Goal: Task Accomplishment & Management: Complete application form

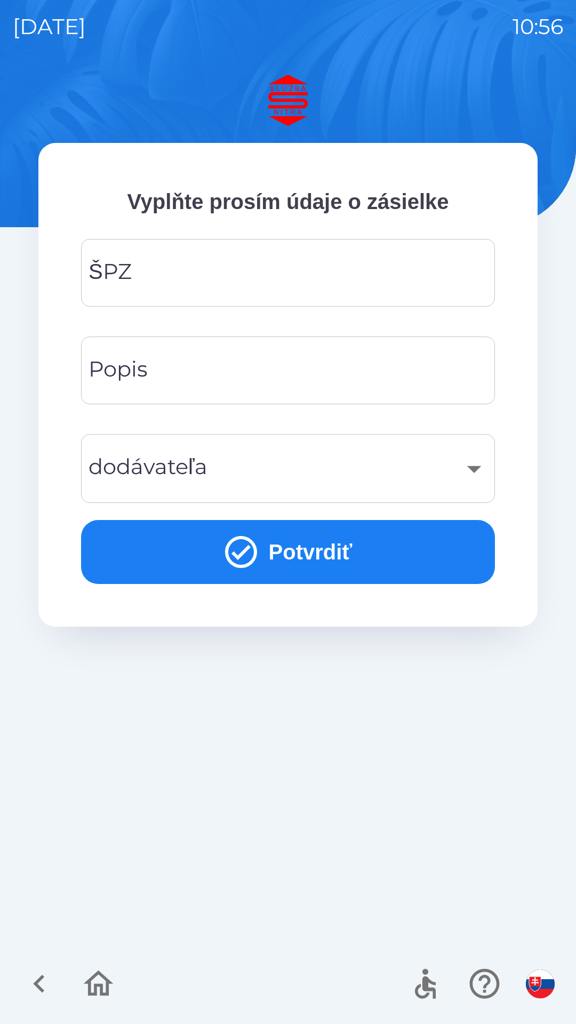
click at [199, 273] on input "ŠPZ" at bounding box center [288, 273] width 388 height 42
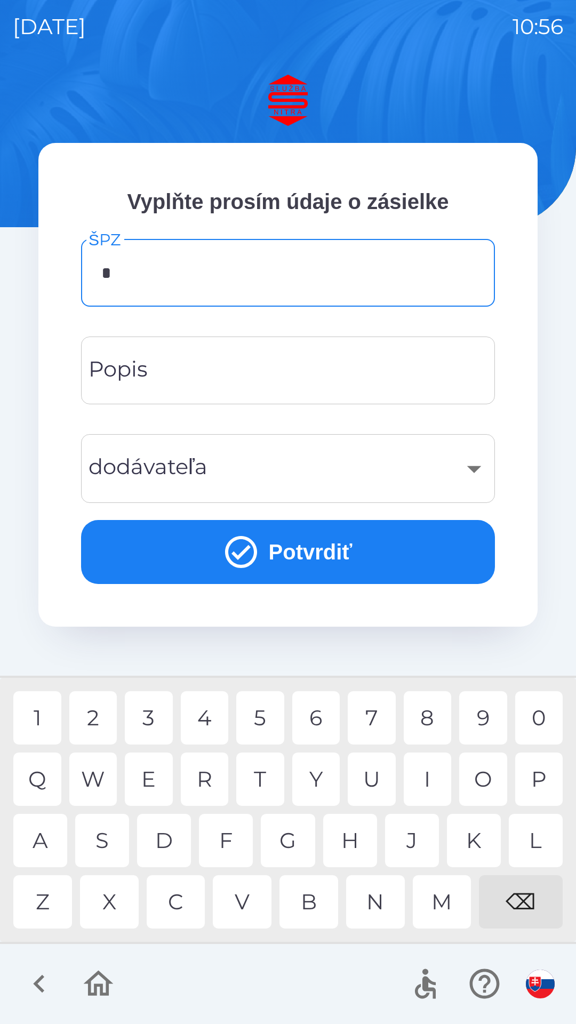
click at [377, 905] on div "N" at bounding box center [375, 901] width 59 height 53
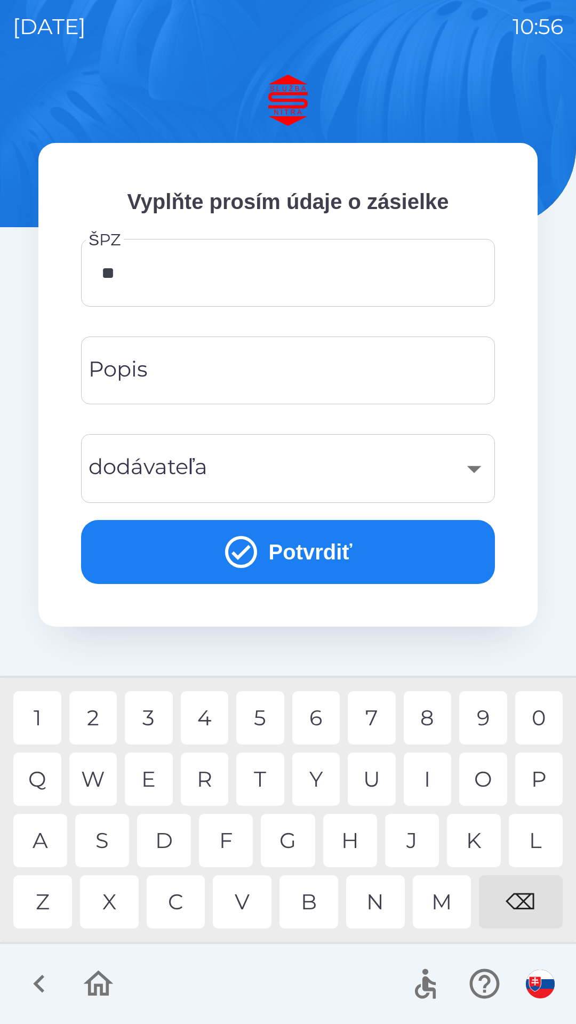
click at [63, 902] on div "Z" at bounding box center [42, 901] width 59 height 53
click at [370, 724] on div "7" at bounding box center [372, 717] width 48 height 53
type input "*******"
click at [206, 376] on input "Popis" at bounding box center [288, 370] width 388 height 42
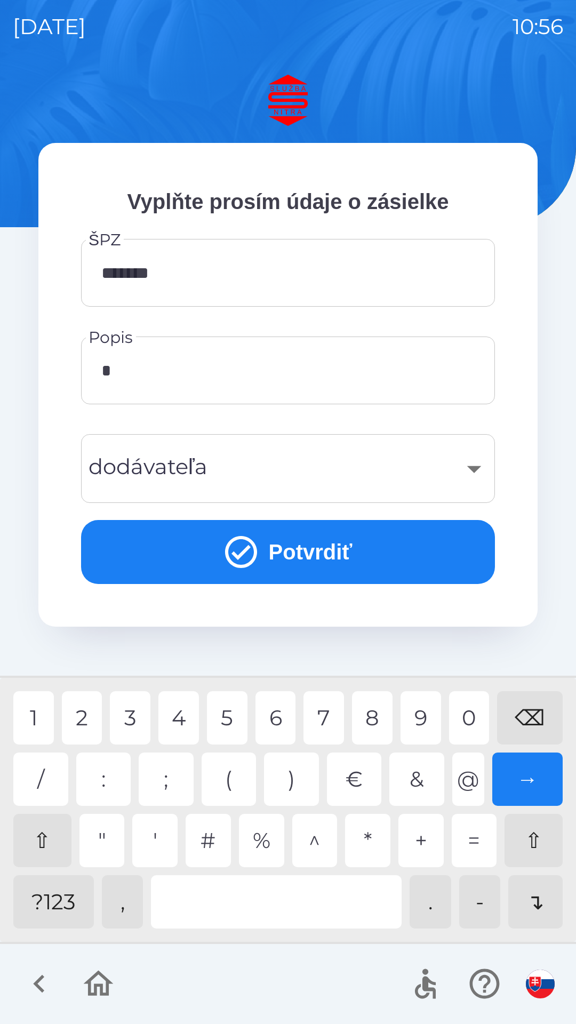
click at [51, 713] on div "1" at bounding box center [33, 717] width 41 height 53
click at [41, 721] on div "1" at bounding box center [33, 717] width 41 height 53
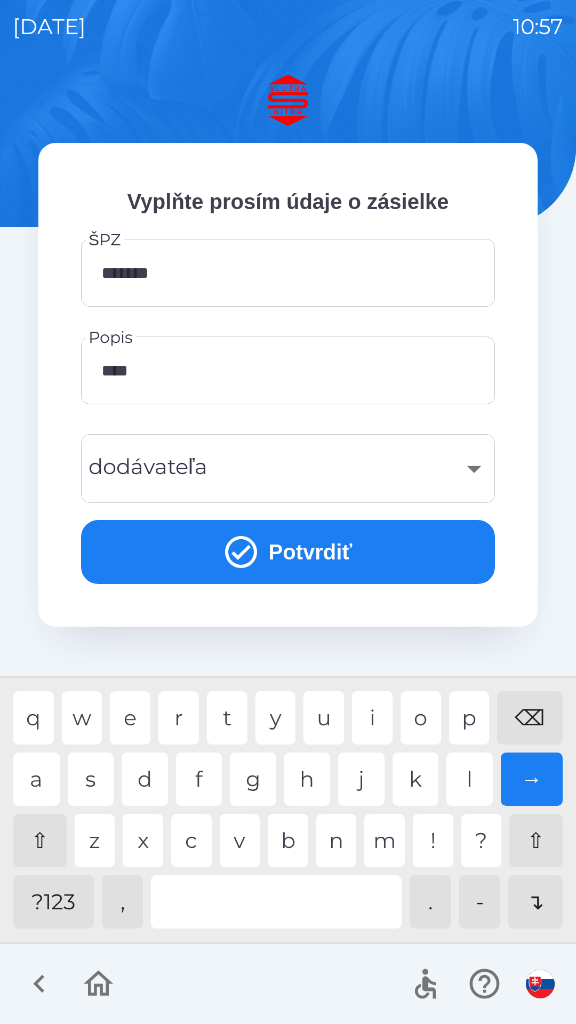
click at [417, 786] on div "k" at bounding box center [416, 779] width 46 height 53
click at [428, 726] on div "o" at bounding box center [421, 717] width 41 height 53
click at [259, 889] on div at bounding box center [276, 901] width 251 height 53
click at [52, 850] on div "⇧" at bounding box center [39, 840] width 53 height 53
click at [182, 719] on div "R" at bounding box center [178, 717] width 41 height 53
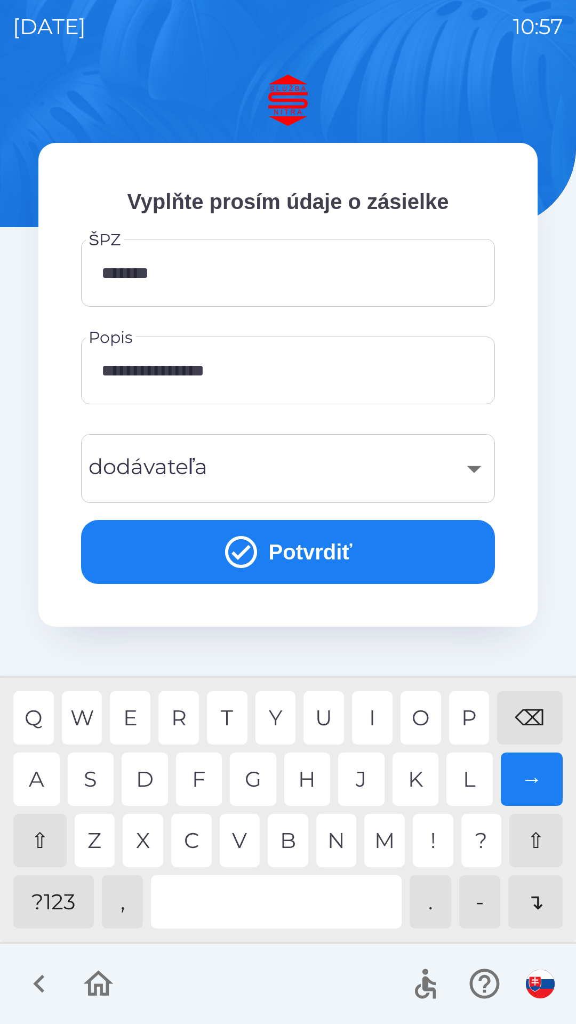
click at [136, 712] on div "E" at bounding box center [130, 717] width 41 height 53
click at [310, 780] on div "H" at bounding box center [307, 779] width 46 height 53
click at [334, 836] on div "N" at bounding box center [336, 840] width 41 height 53
click at [45, 845] on div "⇧" at bounding box center [39, 840] width 53 height 53
click at [200, 844] on div "c" at bounding box center [191, 840] width 41 height 53
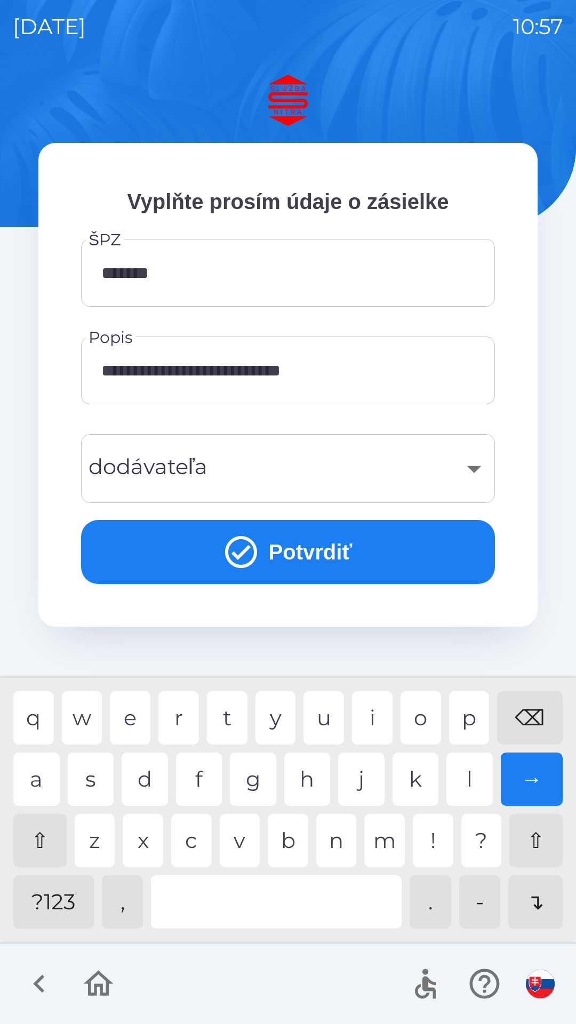
click at [417, 712] on div "o" at bounding box center [421, 717] width 41 height 53
click at [153, 780] on div "d" at bounding box center [145, 779] width 46 height 53
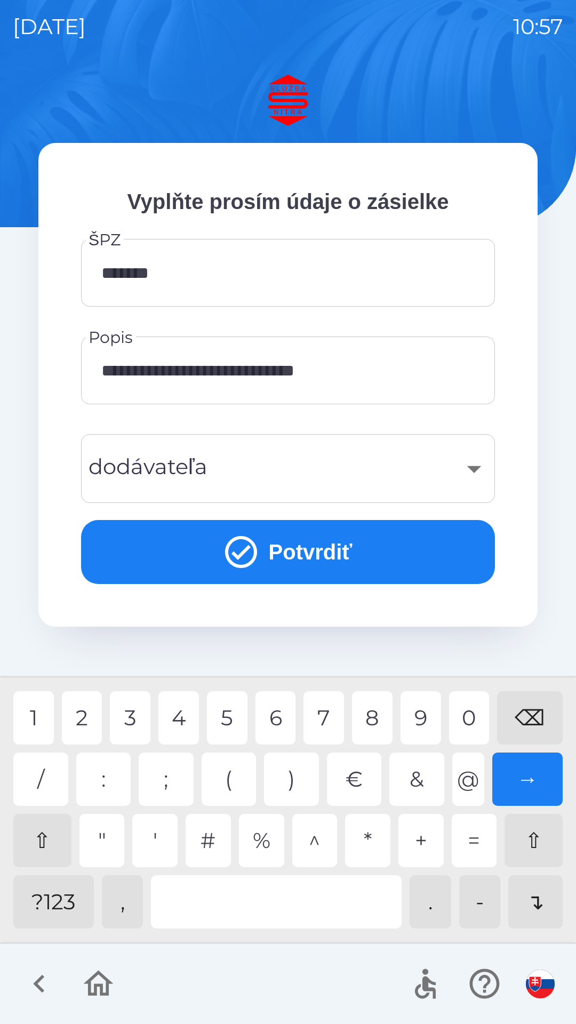
click at [65, 899] on div "?123" at bounding box center [53, 901] width 81 height 53
click at [94, 720] on div "2" at bounding box center [82, 717] width 41 height 53
click at [225, 717] on div "5" at bounding box center [227, 717] width 41 height 53
type input "**********"
click at [476, 471] on div "​" at bounding box center [288, 468] width 388 height 43
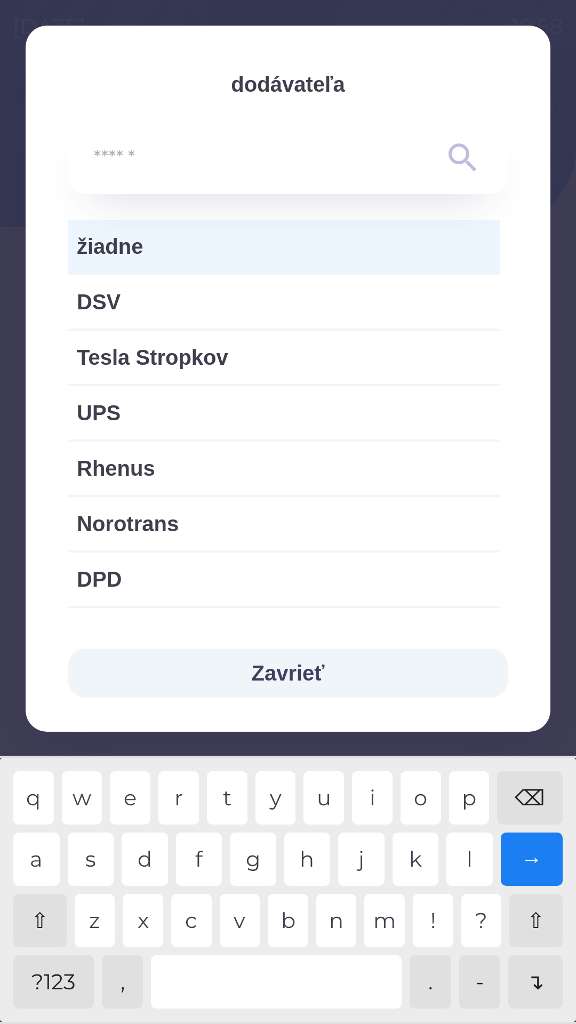
click at [194, 252] on span "žiadne" at bounding box center [284, 246] width 414 height 32
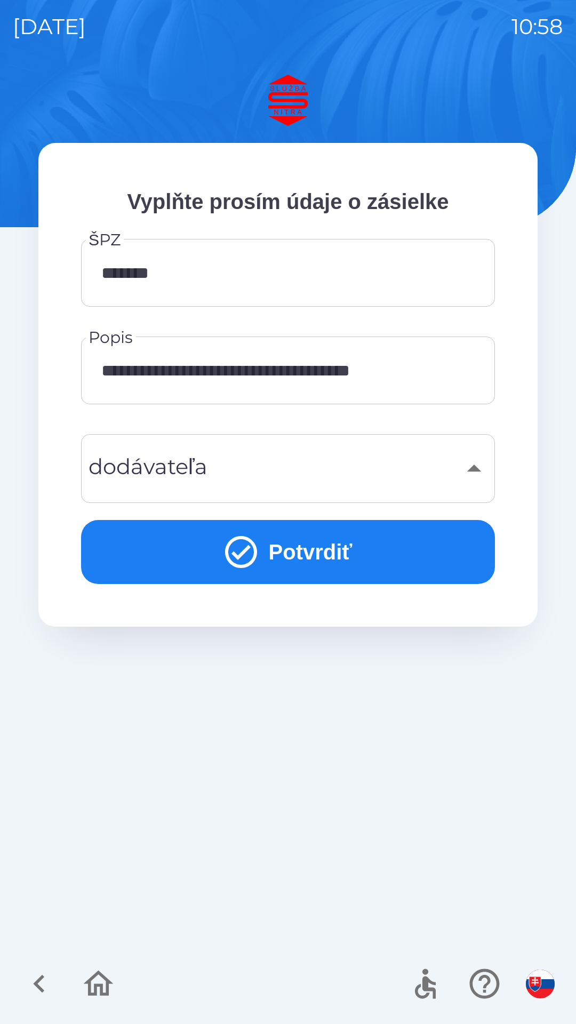
click at [251, 546] on icon "submit" at bounding box center [241, 552] width 32 height 32
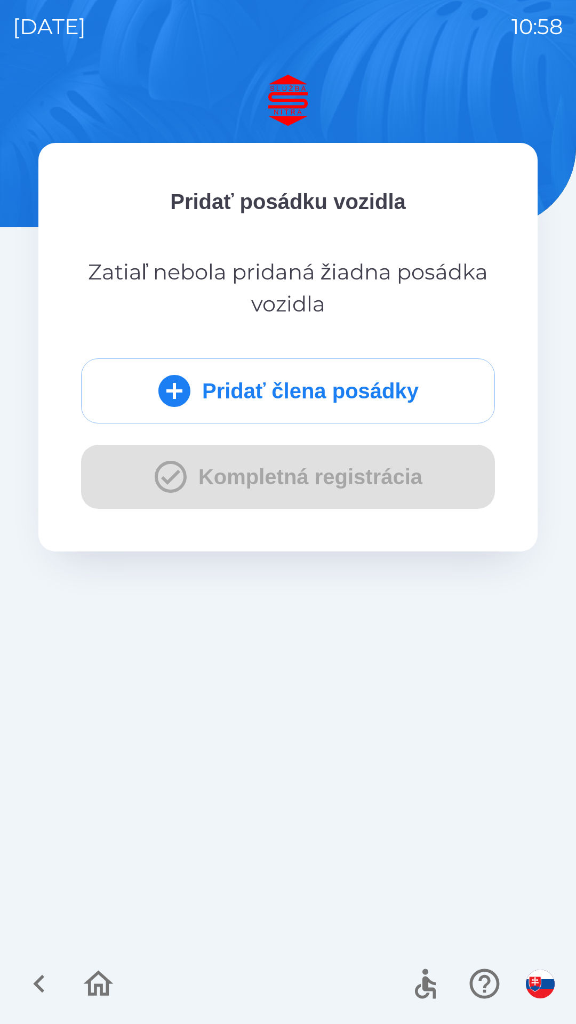
click at [182, 389] on icon "submit" at bounding box center [174, 391] width 32 height 32
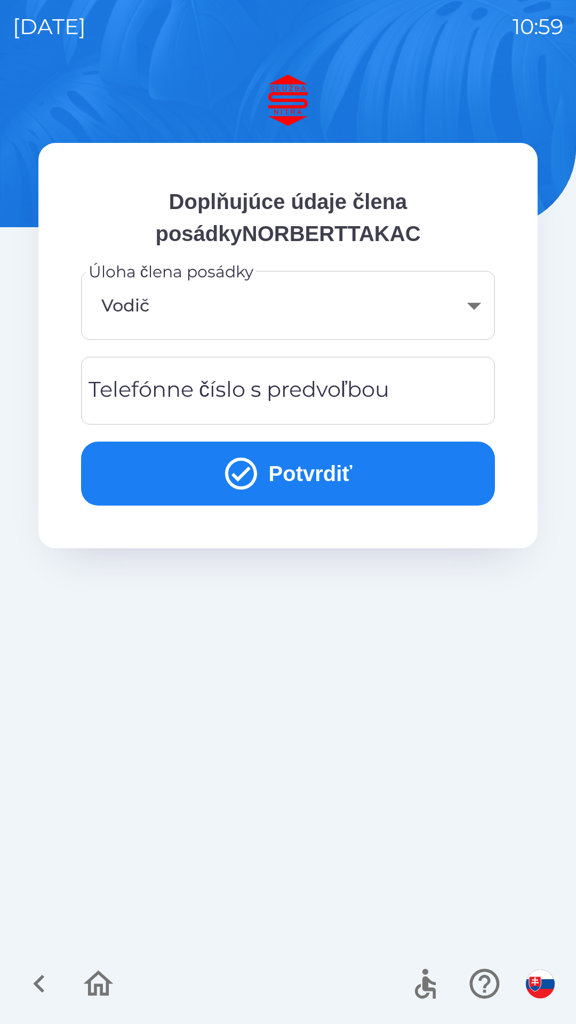
click at [254, 310] on body "[DATE] 10:59 Doplňujúce údaje člena posádkyNORBERTTAKAC Úloha člena posádky Vod…" at bounding box center [288, 512] width 576 height 1024
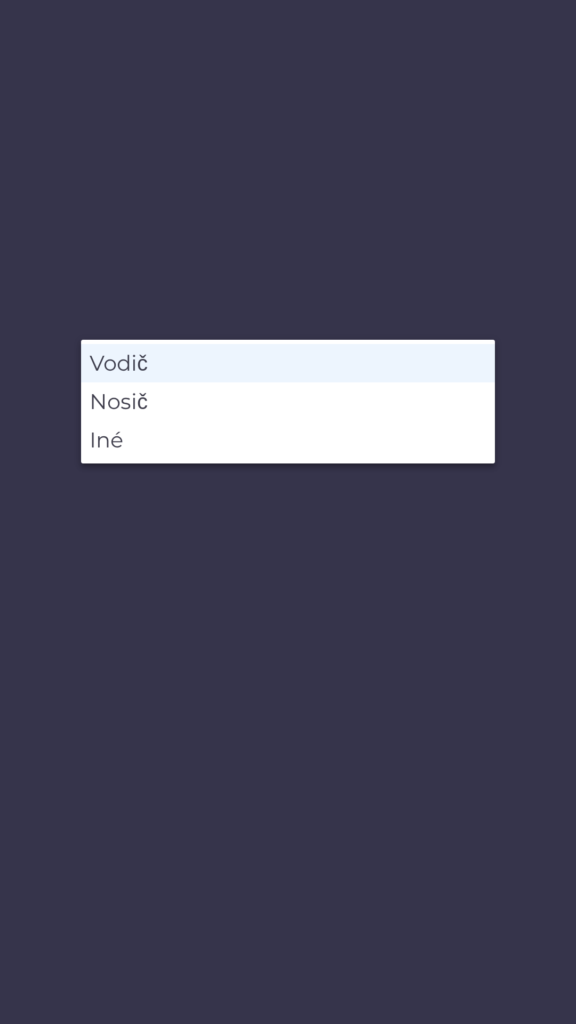
click at [137, 364] on li "Vodič" at bounding box center [288, 363] width 414 height 38
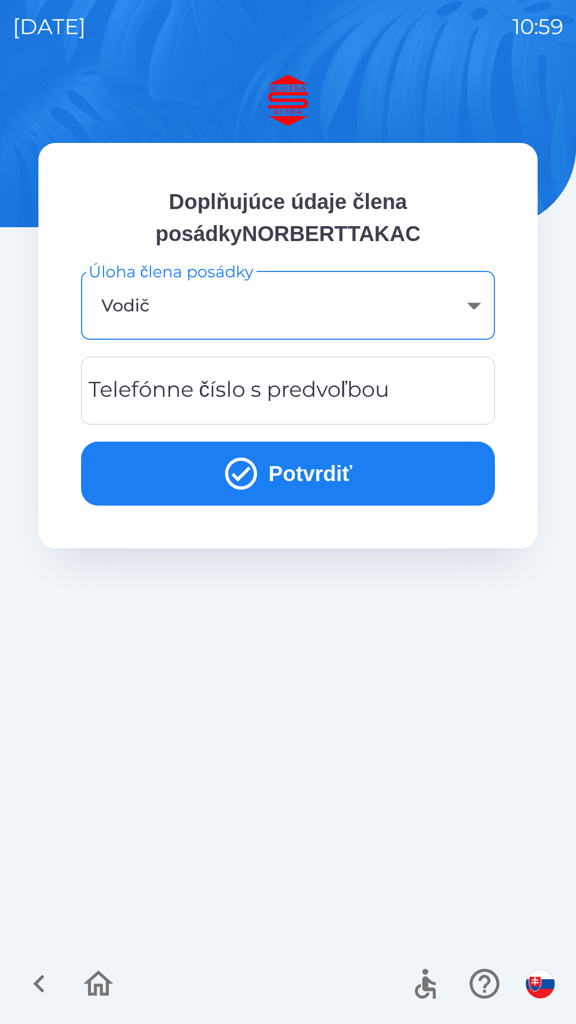
click at [343, 397] on div "Telefónne číslo s predvoľbou Telefónne číslo s predvoľbou" at bounding box center [288, 391] width 414 height 68
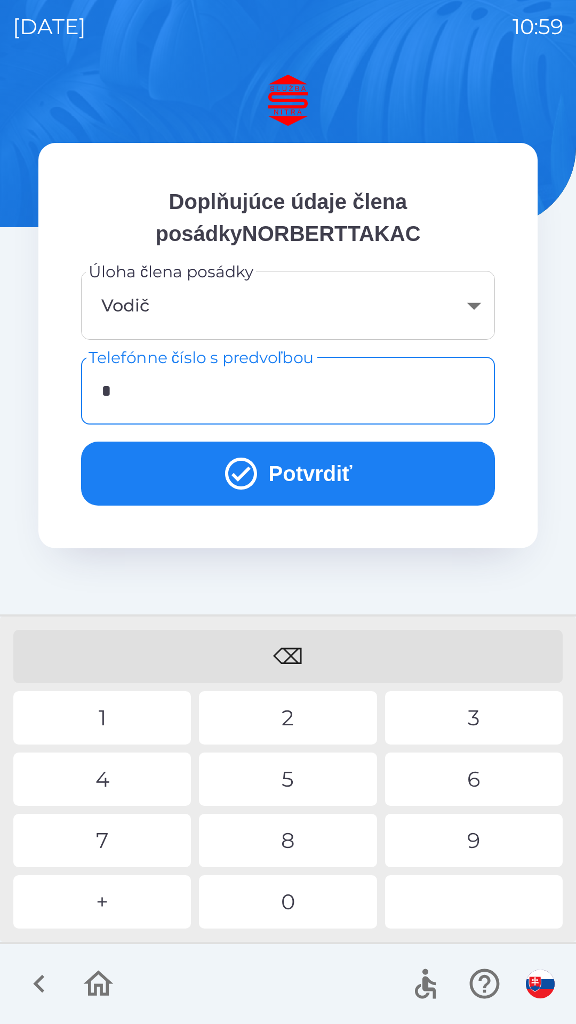
click at [295, 902] on div "0" at bounding box center [288, 901] width 178 height 53
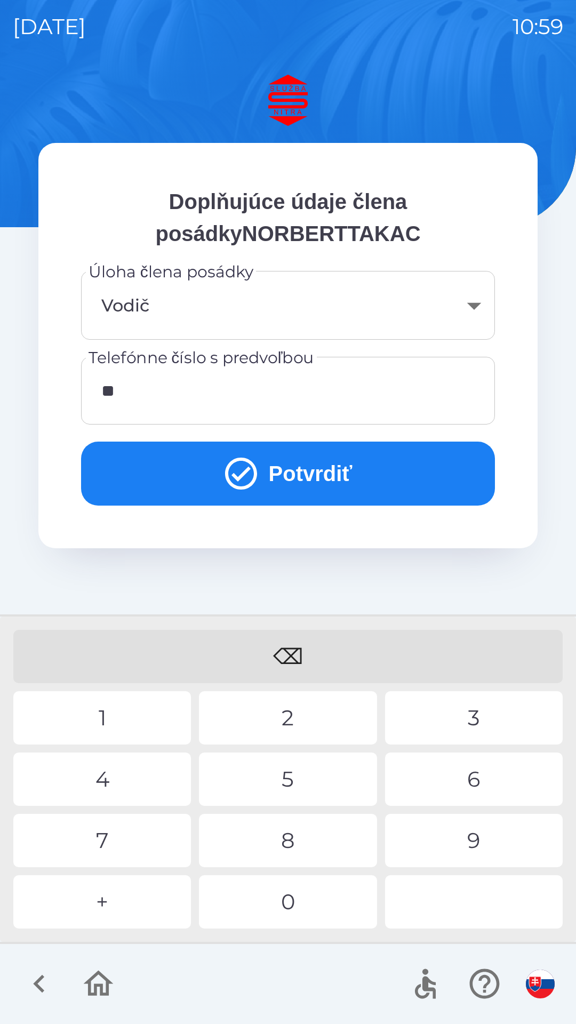
click at [290, 896] on div "0" at bounding box center [288, 901] width 178 height 53
click at [116, 771] on div "4" at bounding box center [102, 779] width 178 height 53
click at [466, 709] on div "3" at bounding box center [474, 717] width 178 height 53
click at [478, 837] on div "9" at bounding box center [474, 840] width 178 height 53
click at [312, 906] on div "0" at bounding box center [288, 901] width 178 height 53
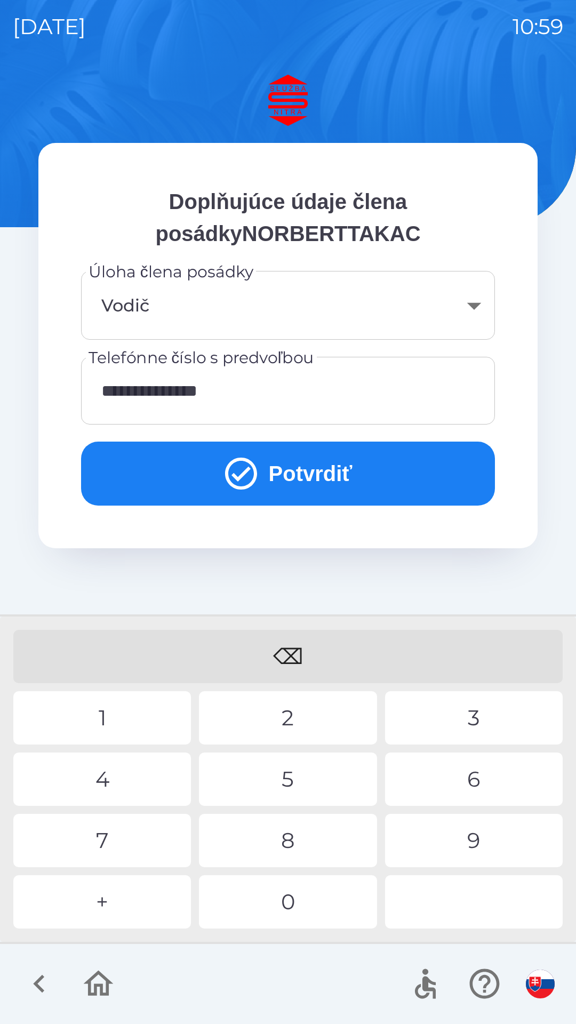
click at [466, 716] on div "3" at bounding box center [474, 717] width 178 height 53
click at [286, 475] on button "Potvrdiť" at bounding box center [288, 474] width 414 height 64
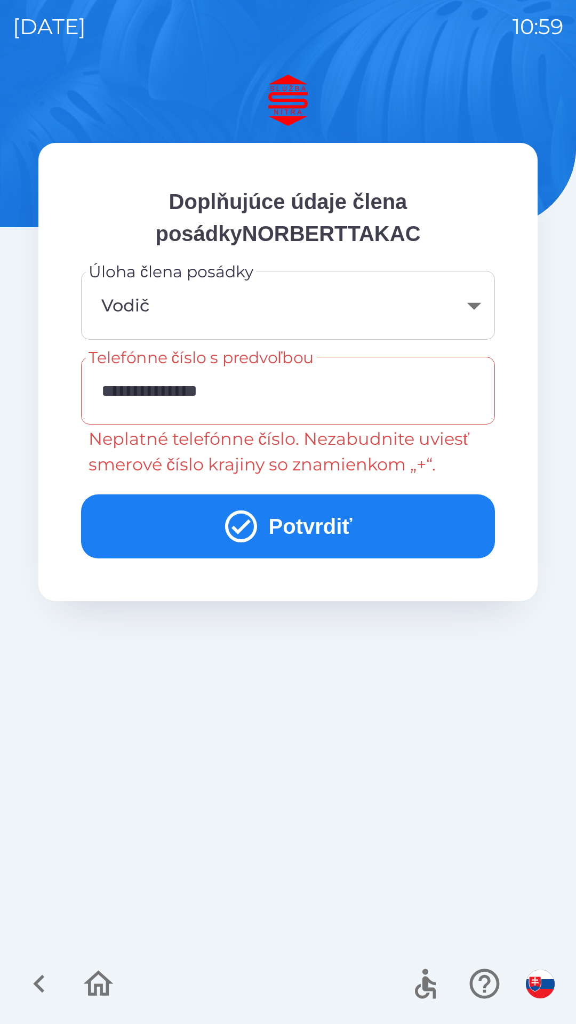
click at [294, 390] on input "**********" at bounding box center [288, 391] width 388 height 42
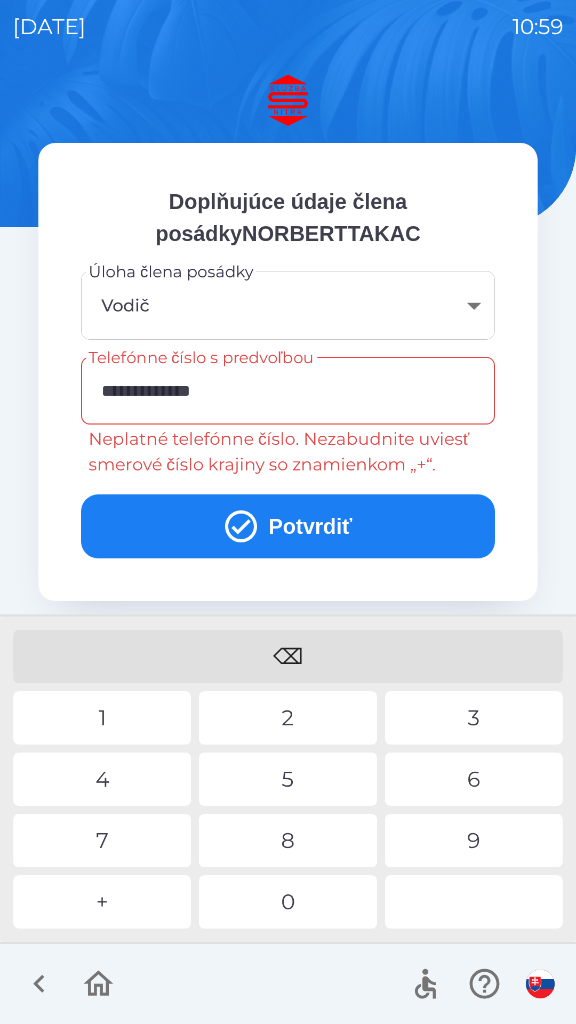
click at [291, 647] on div "⌫" at bounding box center [287, 656] width 549 height 53
click at [294, 645] on div "⌫" at bounding box center [287, 656] width 549 height 53
click at [297, 649] on div "⌫" at bounding box center [287, 656] width 549 height 53
type input "*"
click at [284, 639] on div "⌫" at bounding box center [287, 656] width 549 height 53
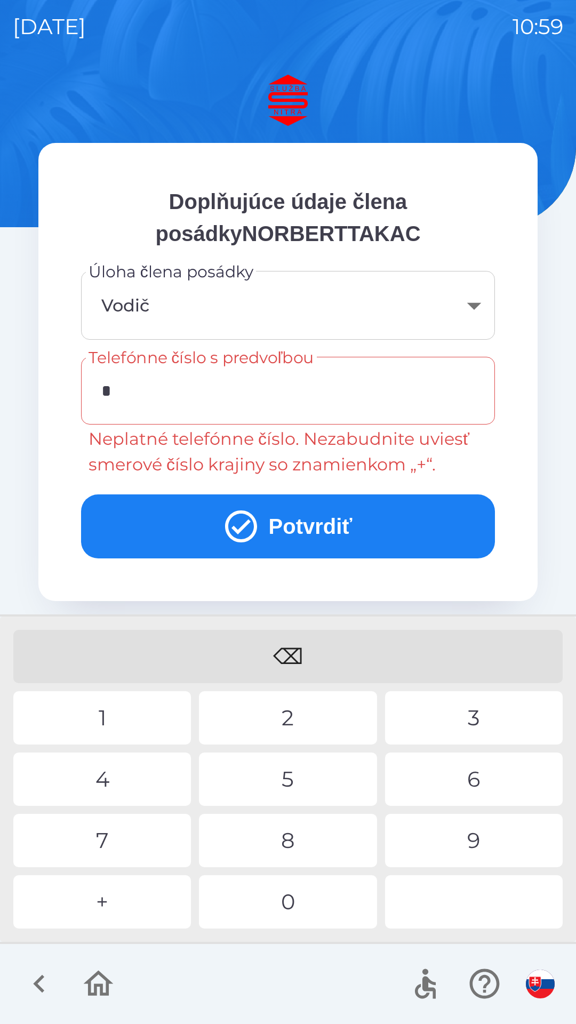
click at [127, 902] on div "+" at bounding box center [102, 901] width 178 height 53
click at [285, 723] on div "2" at bounding box center [288, 717] width 178 height 53
click at [330, 889] on div "0" at bounding box center [288, 901] width 178 height 53
click at [297, 903] on div "0" at bounding box center [288, 901] width 178 height 53
click at [471, 839] on div "9" at bounding box center [474, 840] width 178 height 53
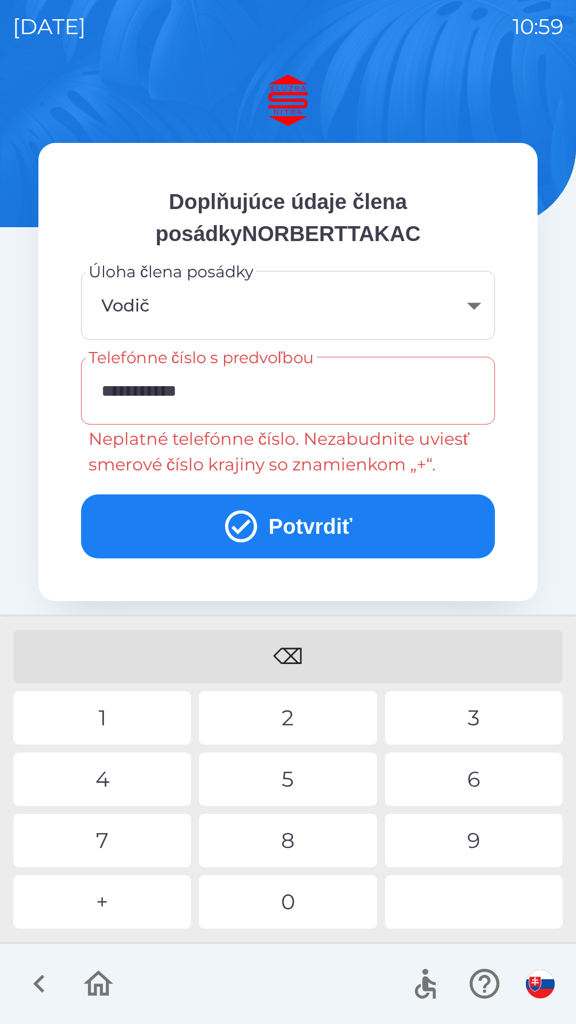
click at [328, 908] on div "0" at bounding box center [288, 901] width 178 height 53
type input "**********"
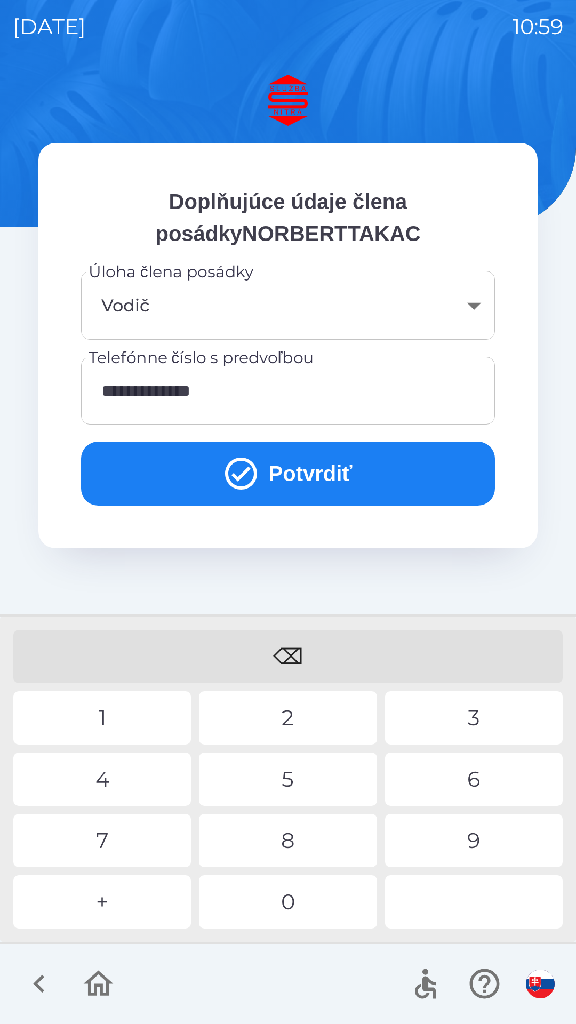
click at [470, 716] on div "3" at bounding box center [474, 717] width 178 height 53
click at [255, 476] on icon "submit" at bounding box center [241, 473] width 38 height 38
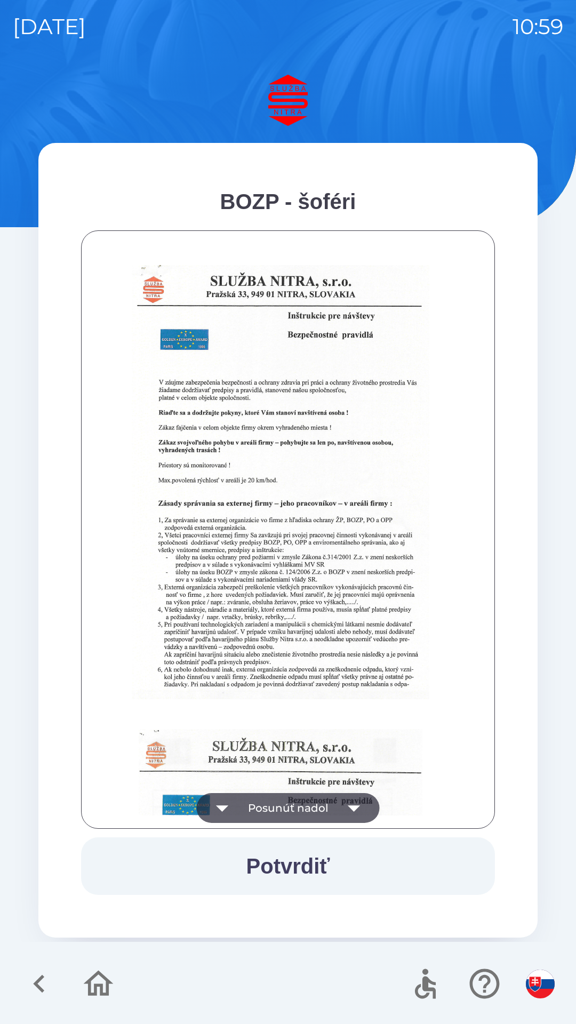
click at [297, 861] on button "Potvrdiť" at bounding box center [288, 866] width 414 height 58
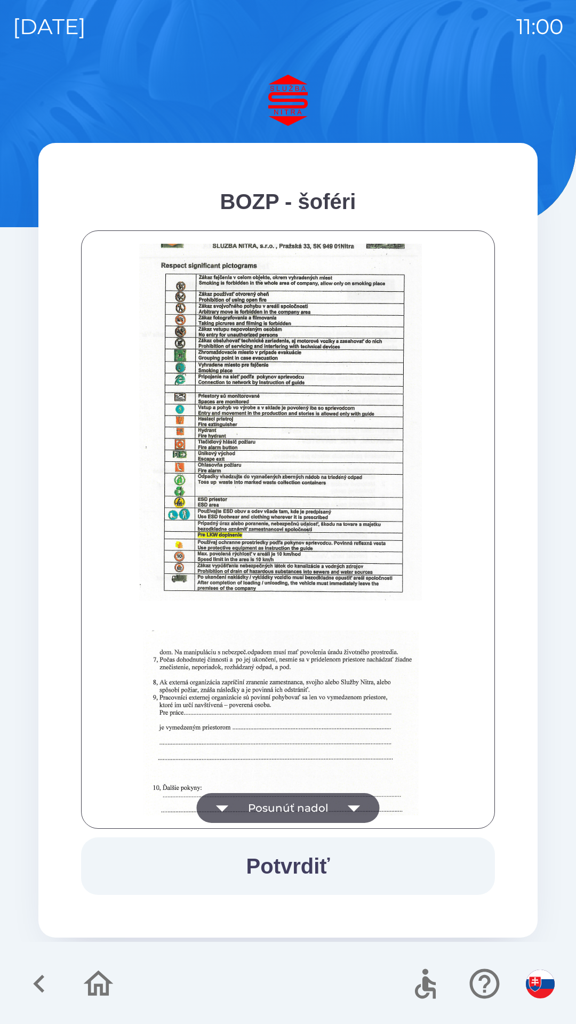
scroll to position [1195, 0]
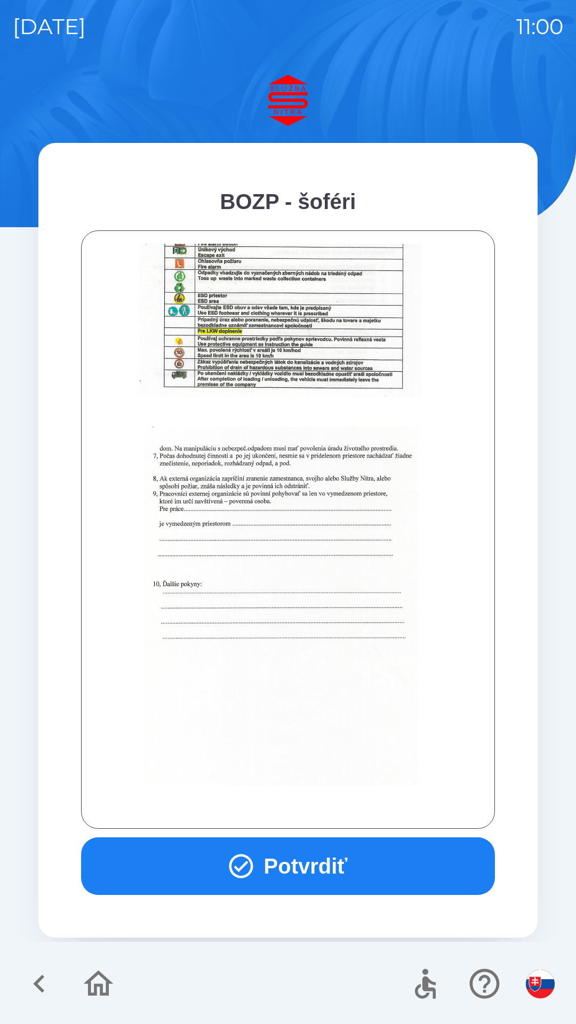
click at [253, 878] on button "Potvrdiť" at bounding box center [288, 866] width 414 height 58
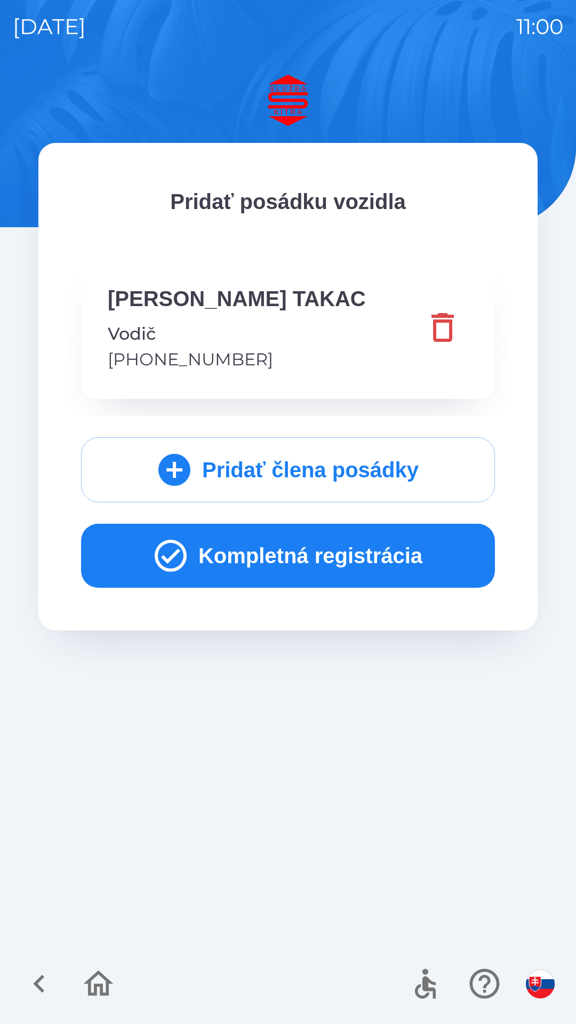
click at [225, 563] on button "Kompletná registrácia" at bounding box center [288, 556] width 414 height 64
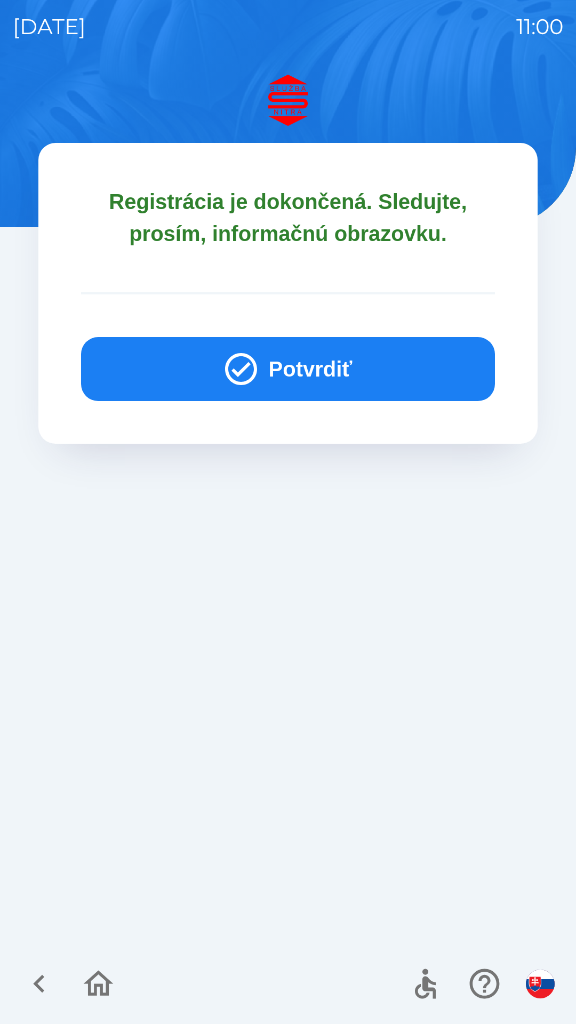
click at [252, 370] on icon "button" at bounding box center [241, 369] width 32 height 32
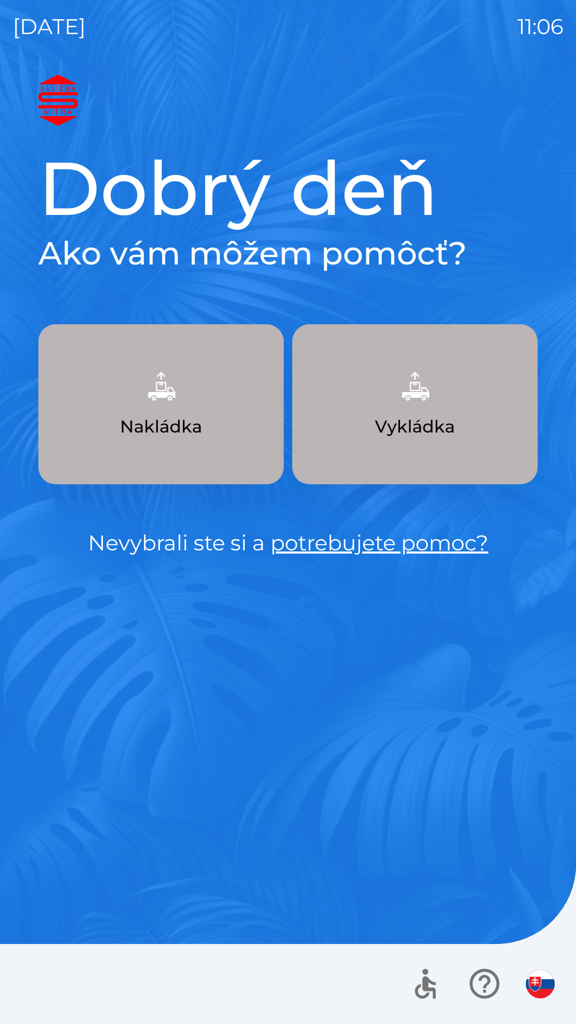
click at [171, 410] on button "Nakládka" at bounding box center [160, 404] width 245 height 160
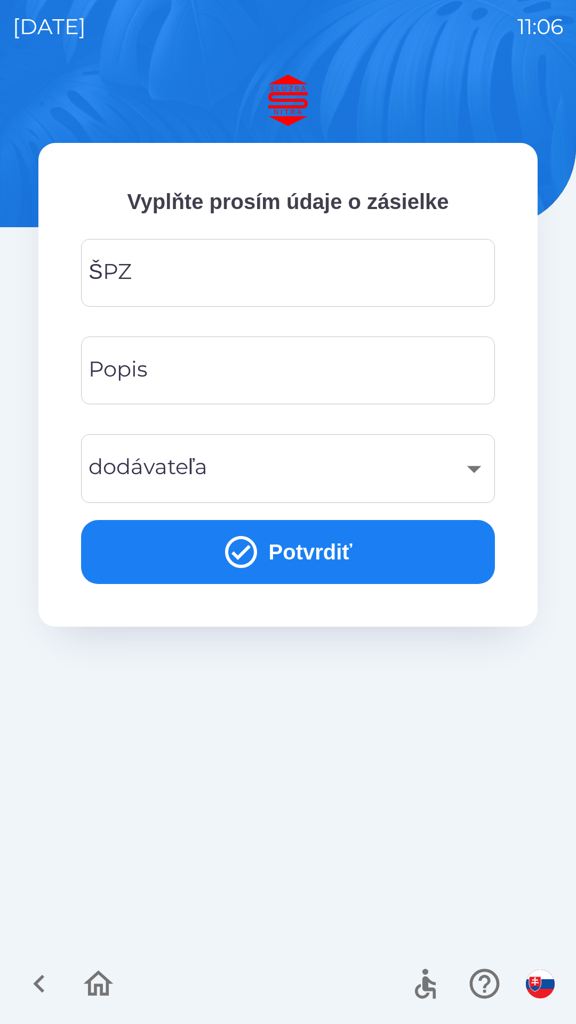
click at [265, 270] on input "ŠPZ" at bounding box center [288, 273] width 388 height 42
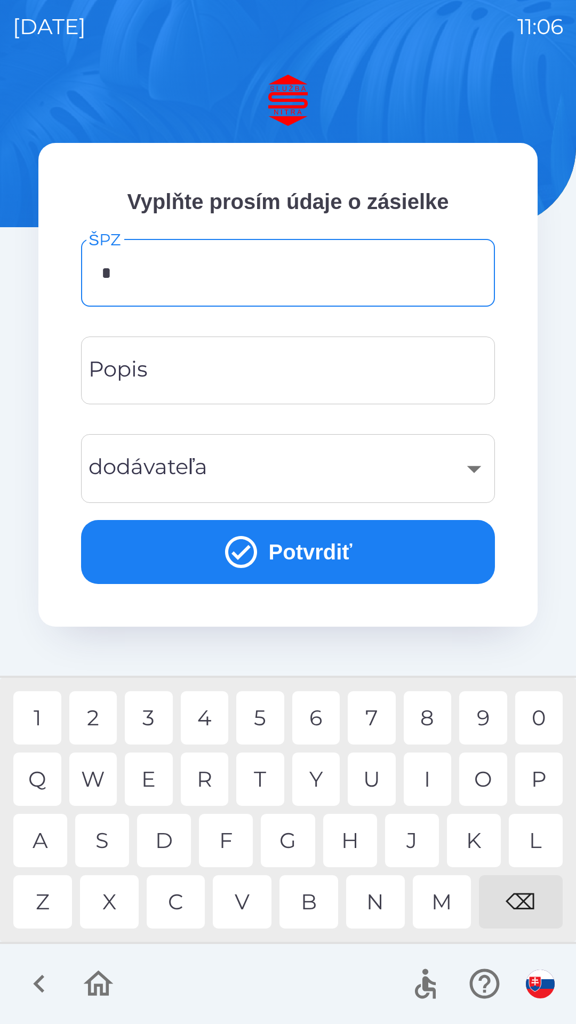
click at [377, 906] on div "N" at bounding box center [375, 901] width 59 height 53
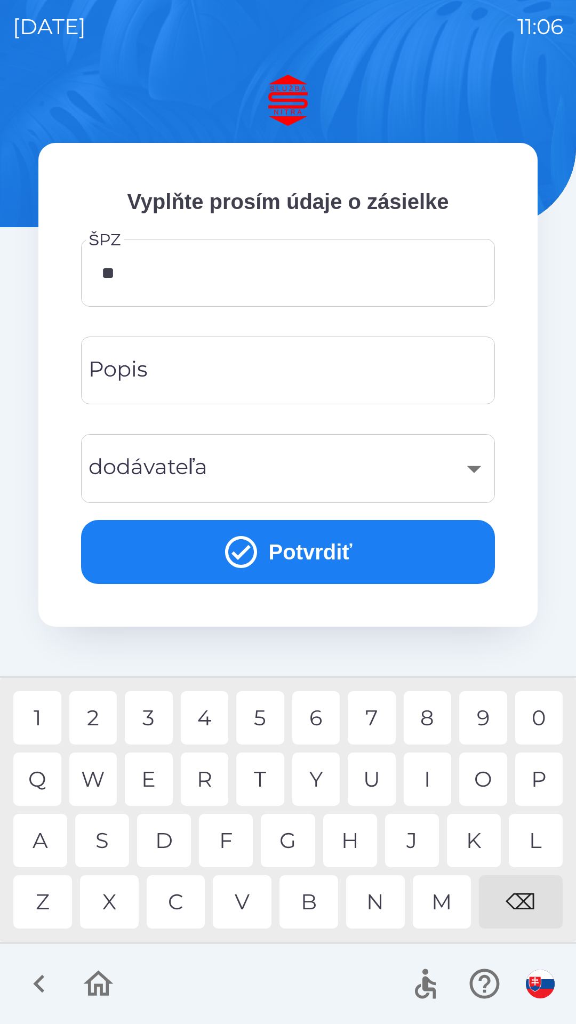
click at [213, 774] on div "R" at bounding box center [205, 779] width 48 height 53
click at [212, 720] on div "4" at bounding box center [205, 717] width 48 height 53
click at [269, 716] on div "5" at bounding box center [260, 717] width 48 height 53
click at [535, 835] on div "L" at bounding box center [536, 840] width 54 height 53
type input "*******"
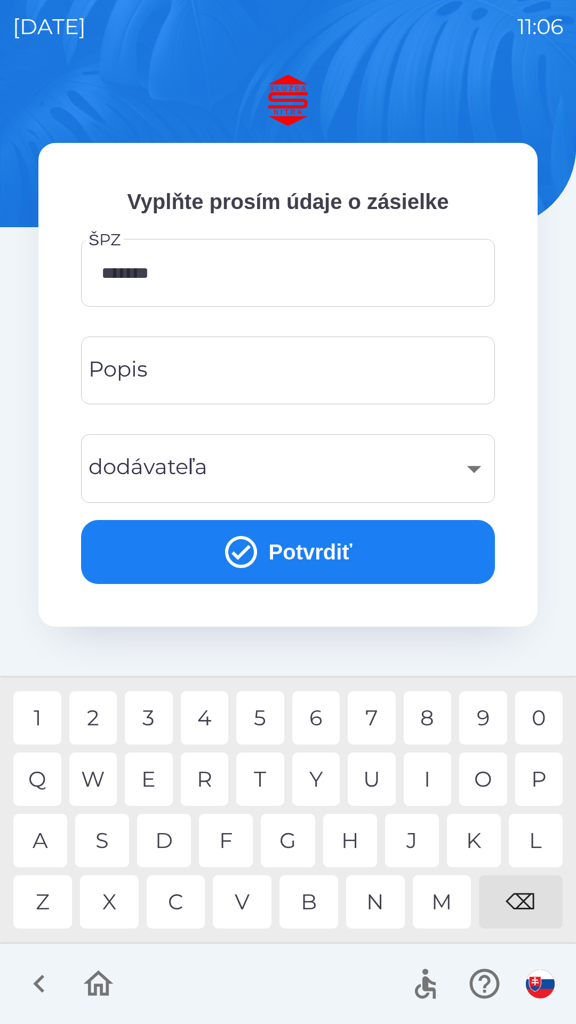
click at [297, 545] on button "Potvrdiť" at bounding box center [288, 552] width 414 height 64
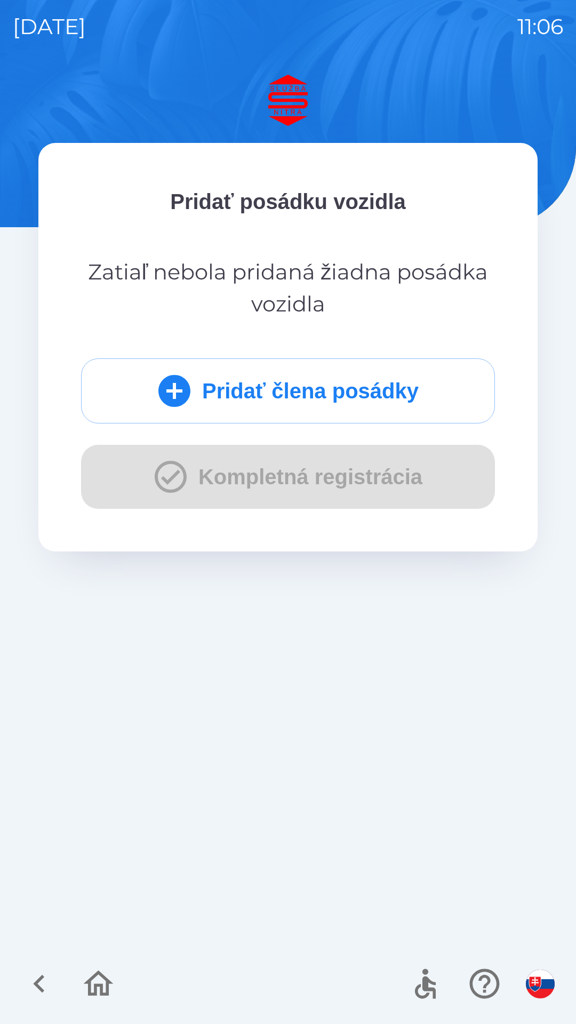
click at [295, 389] on button "Pridať člena posádky" at bounding box center [288, 390] width 414 height 65
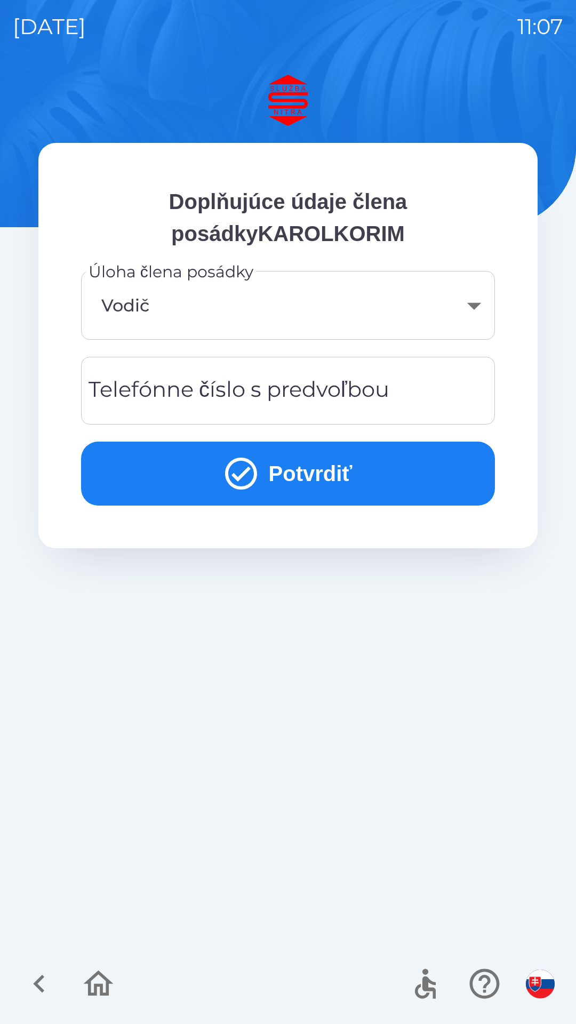
click at [287, 390] on div "Telefónne číslo s predvoľbou Telefónne číslo s predvoľbou" at bounding box center [288, 391] width 414 height 68
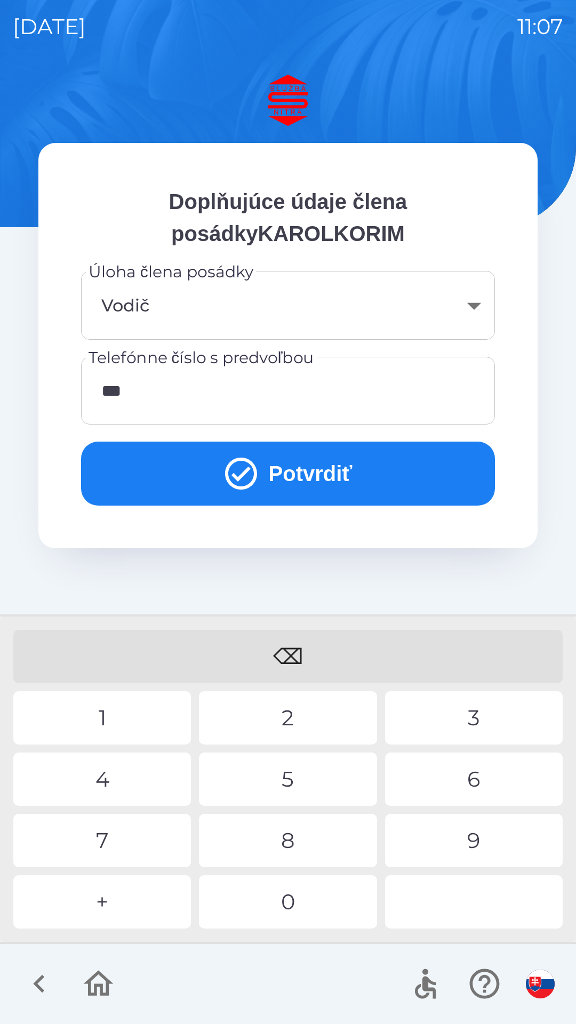
click at [294, 717] on div "2" at bounding box center [288, 717] width 178 height 53
click at [294, 899] on div "0" at bounding box center [288, 901] width 178 height 53
click at [292, 780] on div "5" at bounding box center [288, 779] width 178 height 53
click at [479, 716] on div "3" at bounding box center [474, 717] width 178 height 53
click at [115, 775] on div "4" at bounding box center [102, 779] width 178 height 53
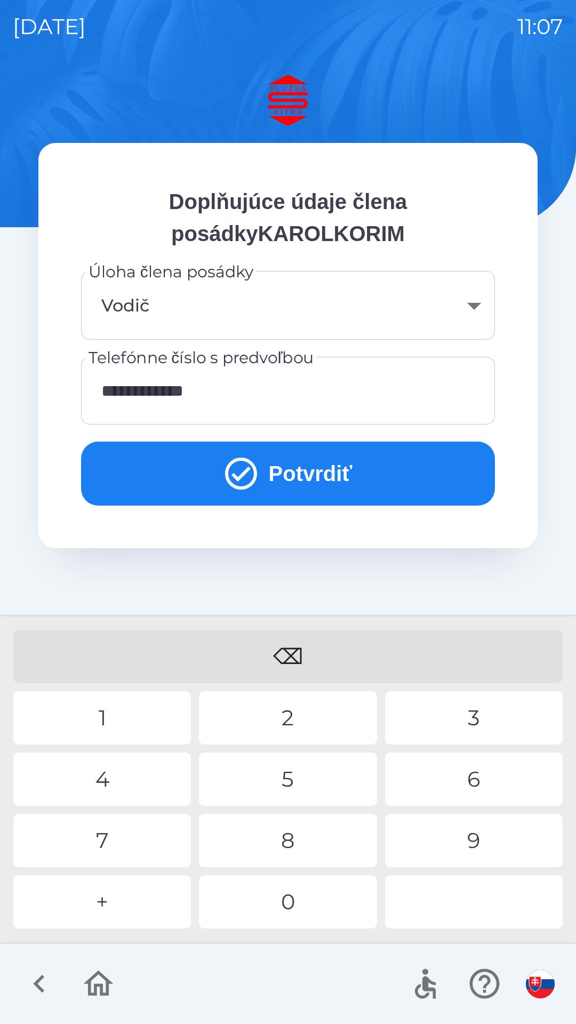
click at [290, 790] on div "5" at bounding box center [288, 779] width 178 height 53
type input "**********"
click at [476, 716] on div "3" at bounding box center [474, 717] width 178 height 53
click at [299, 471] on button "Potvrdiť" at bounding box center [288, 474] width 414 height 64
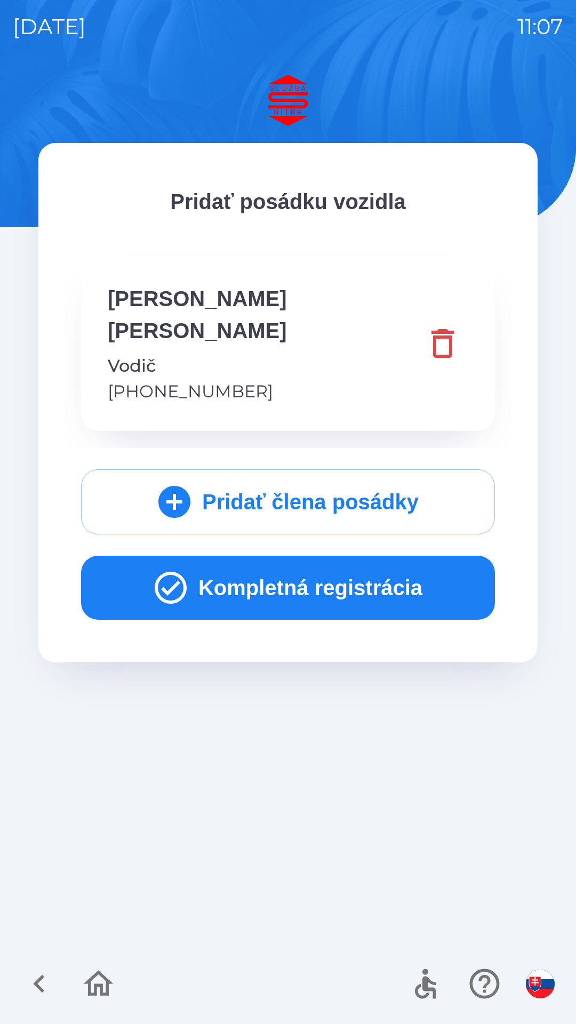
click at [299, 556] on button "Kompletná registrácia" at bounding box center [288, 588] width 414 height 64
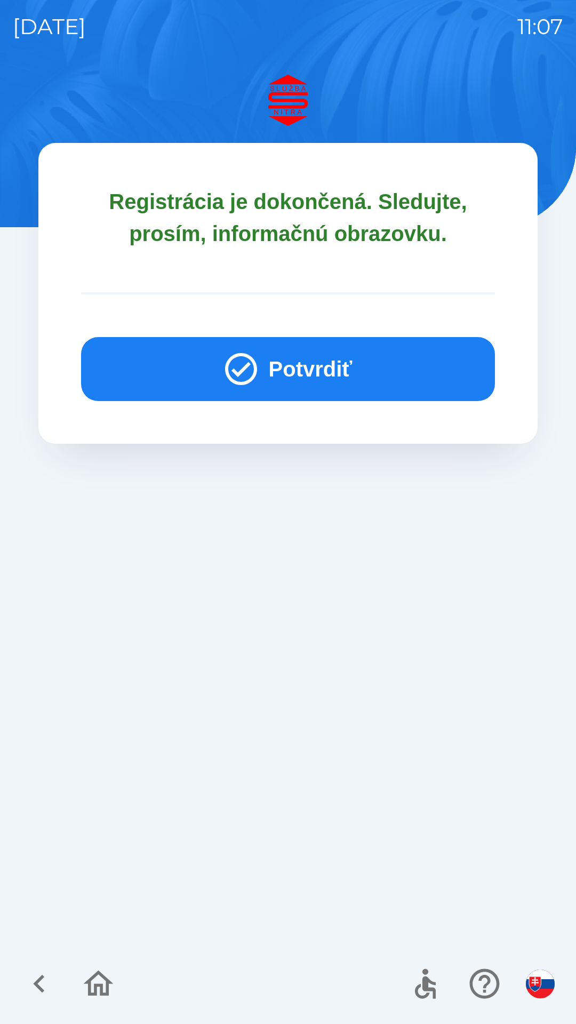
click at [292, 364] on button "Potvrdiť" at bounding box center [288, 369] width 414 height 64
